Goal: Navigation & Orientation: Find specific page/section

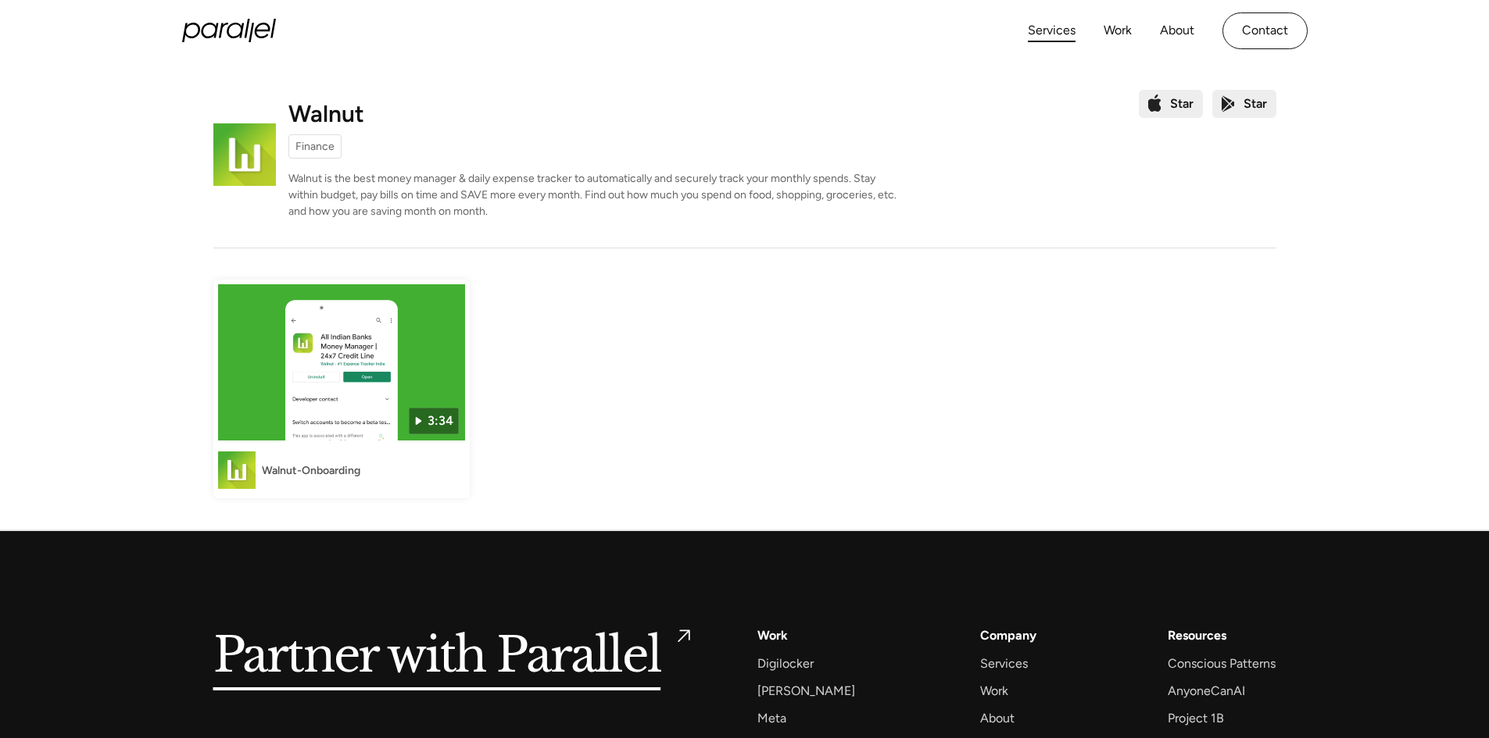
click at [1042, 29] on link "Services" at bounding box center [1051, 31] width 48 height 23
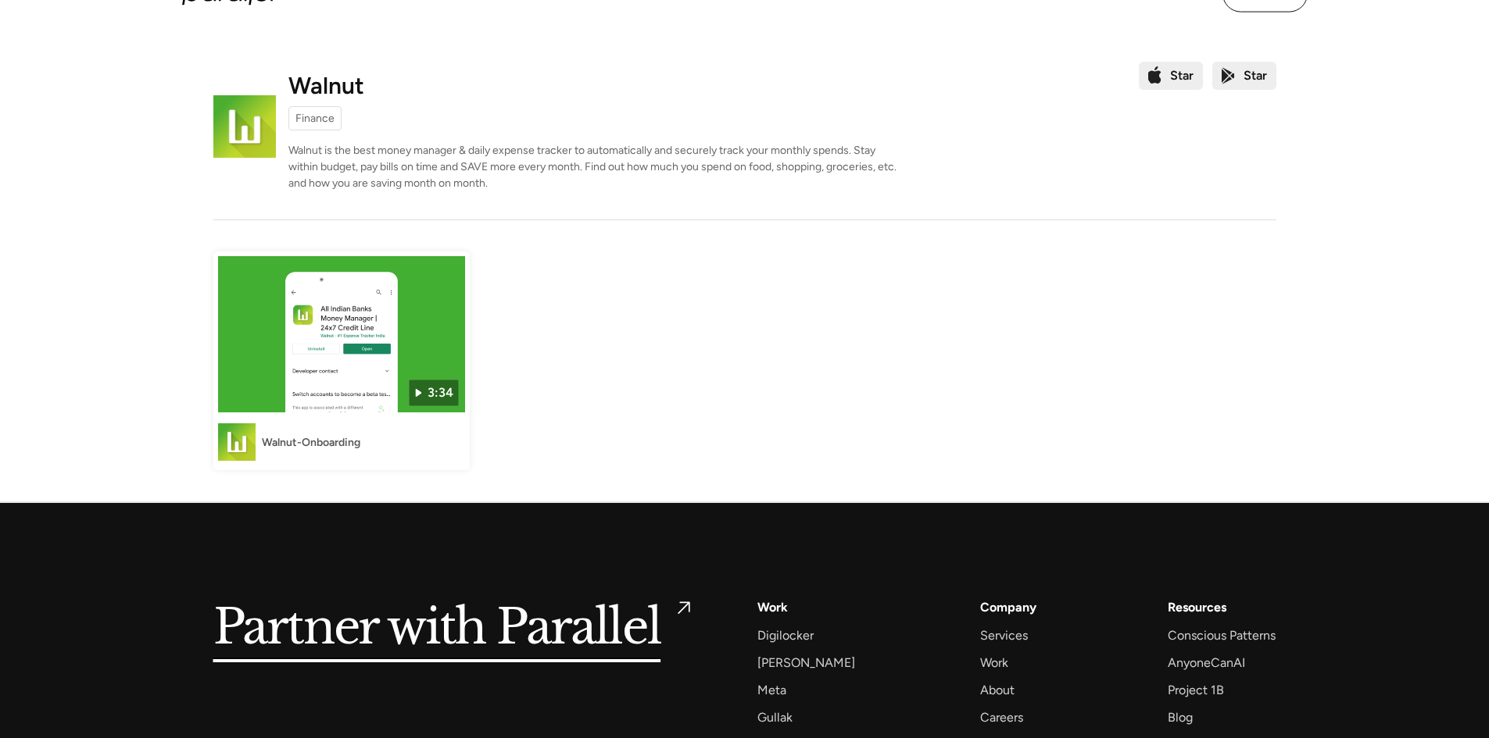
scroll to position [16, 0]
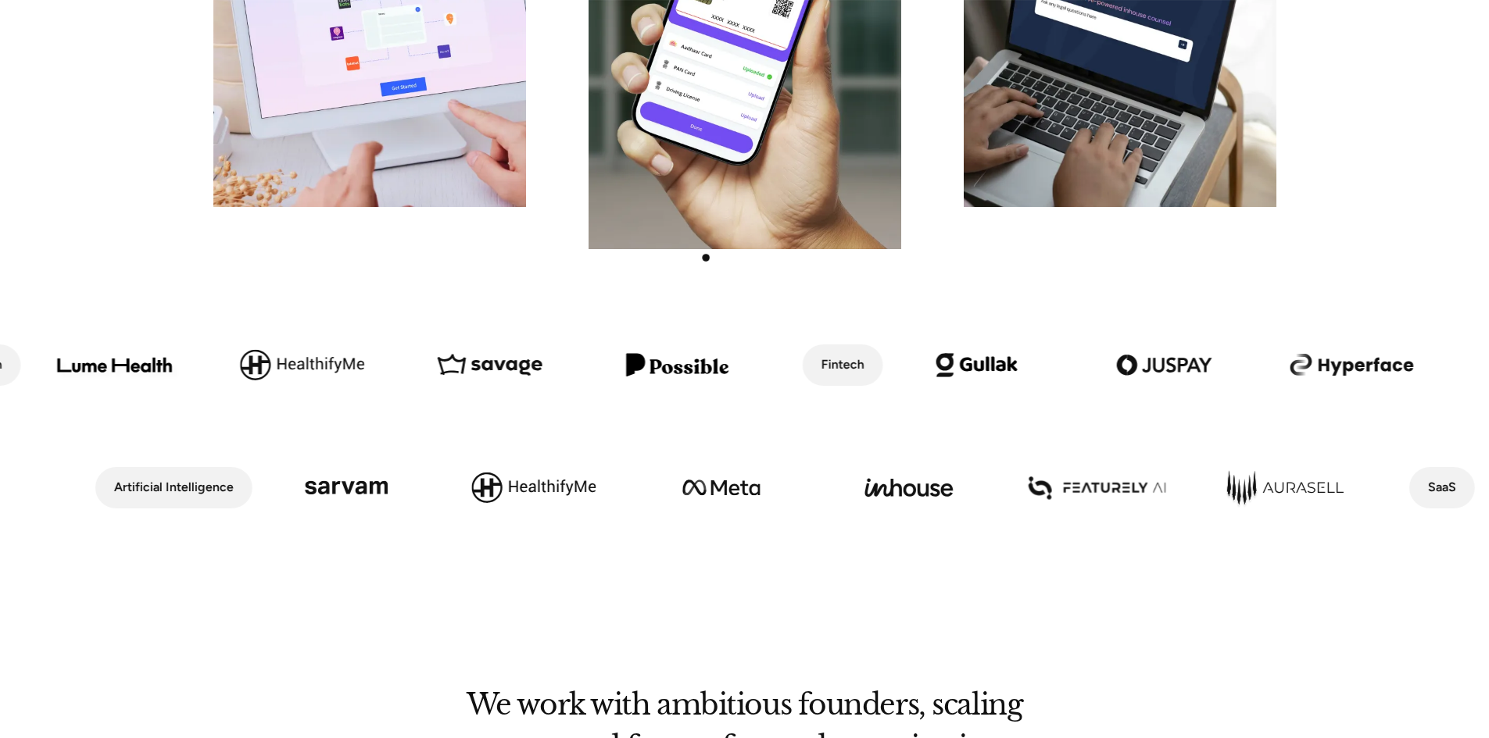
scroll to position [558, 0]
